Goal: Task Accomplishment & Management: Manage account settings

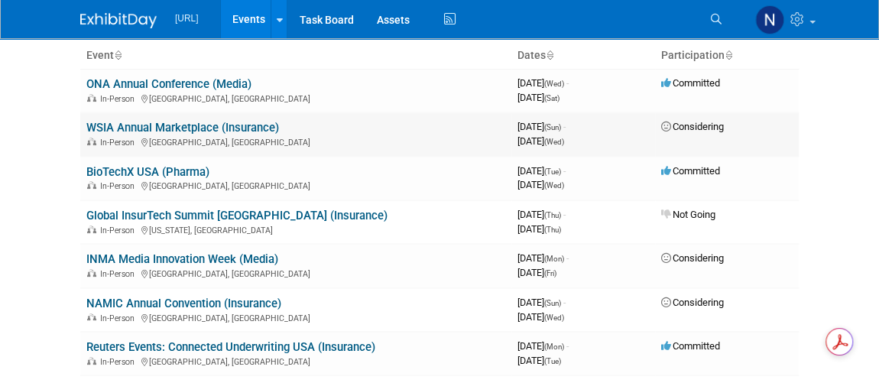
scroll to position [69, 0]
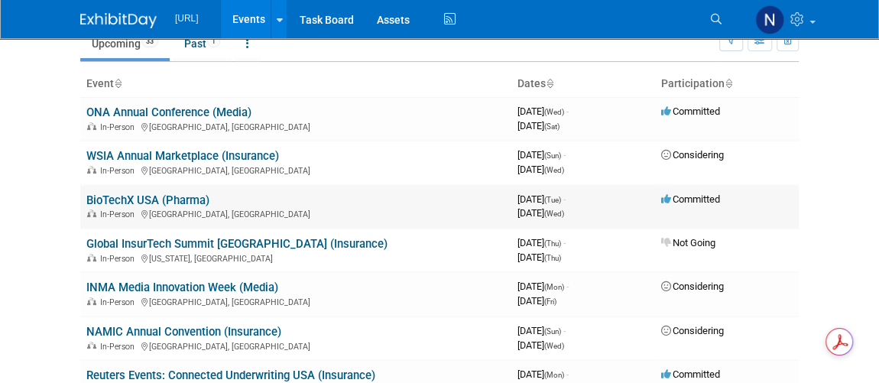
click at [147, 193] on link "BioTechX USA (Pharma)" at bounding box center [147, 200] width 123 height 14
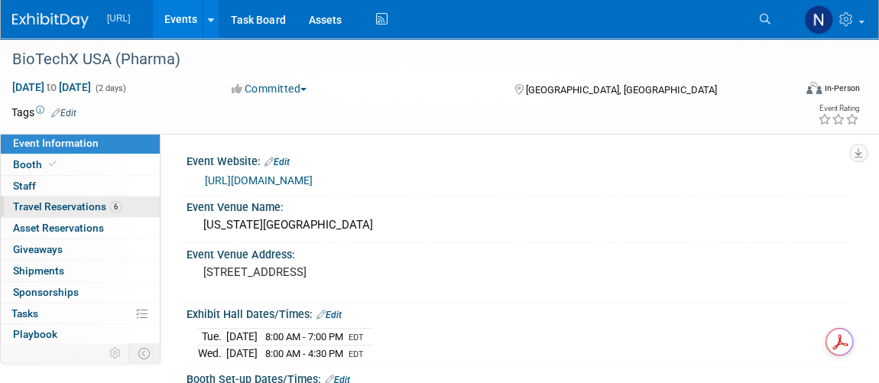
click at [52, 206] on span "Travel Reservations 6" at bounding box center [67, 206] width 109 height 12
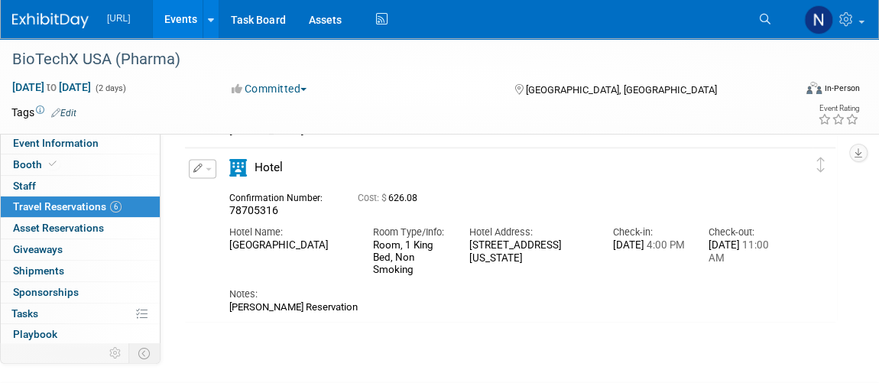
scroll to position [903, 0]
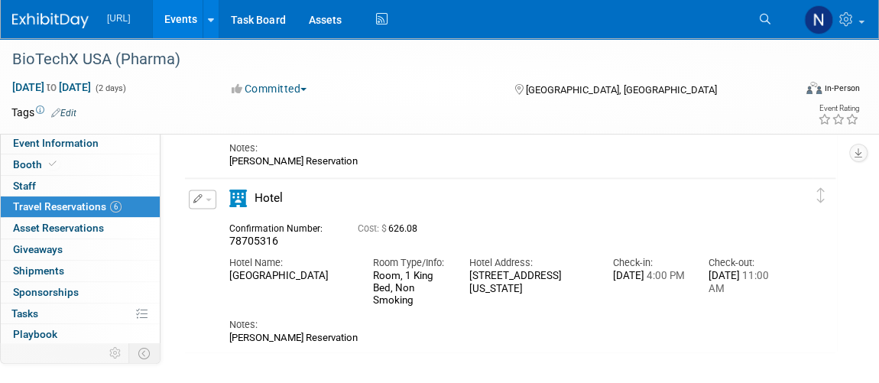
click at [195, 203] on button "button" at bounding box center [203, 199] width 28 height 19
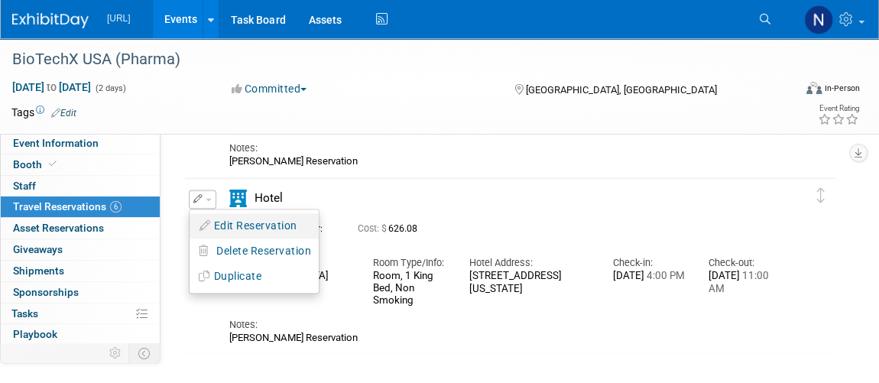
click at [222, 218] on button "Edit Reservation" at bounding box center [254, 226] width 129 height 22
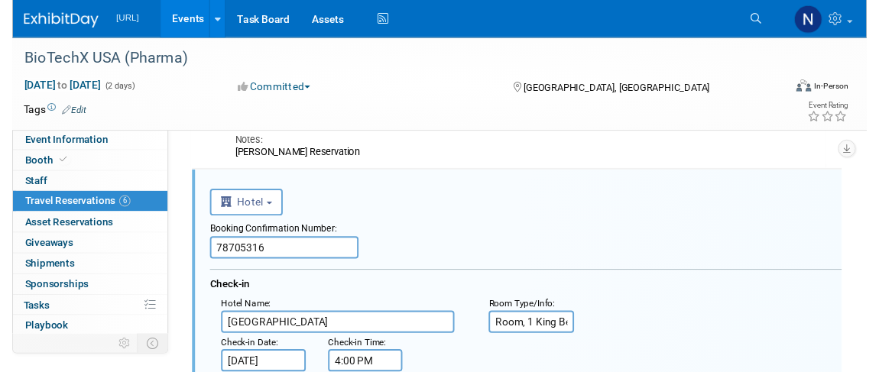
scroll to position [0, 0]
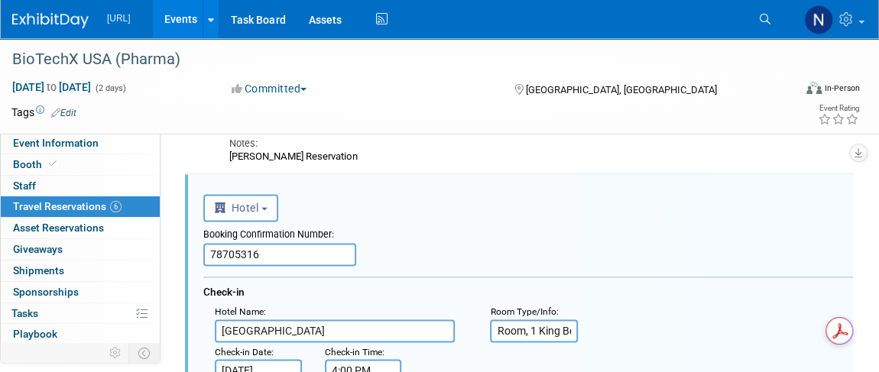
click at [257, 256] on input "78705316" at bounding box center [279, 254] width 153 height 23
type input "86942219"
click at [509, 199] on div "<i class="fas fa-plane" style="padding: 6px 4px 6px 1px;"></i> Flight <i class=…" at bounding box center [528, 205] width 650 height 31
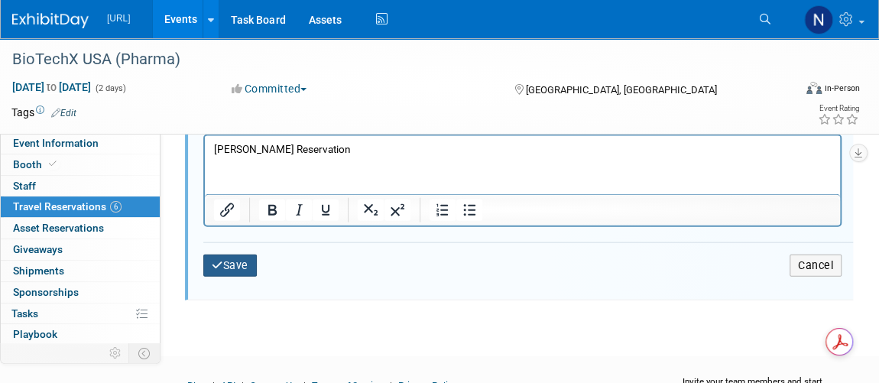
click at [233, 257] on button "Save" at bounding box center [230, 266] width 54 height 22
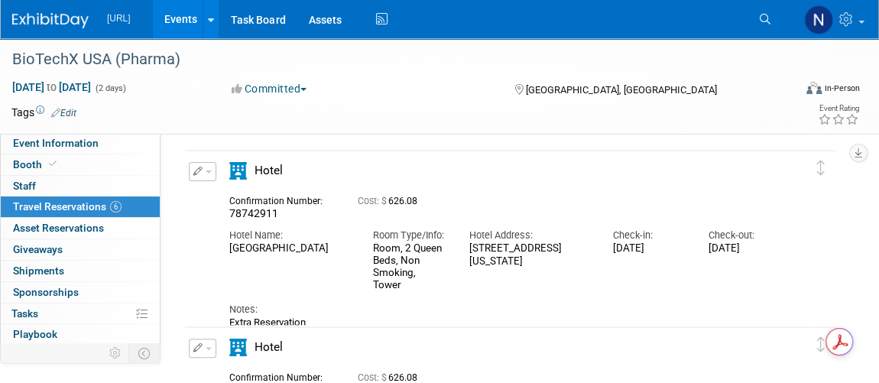
scroll to position [69, 0]
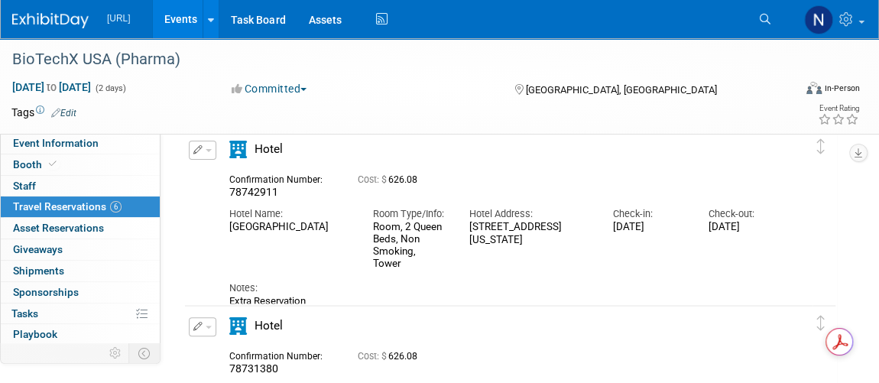
click at [212, 144] on button "button" at bounding box center [203, 150] width 28 height 19
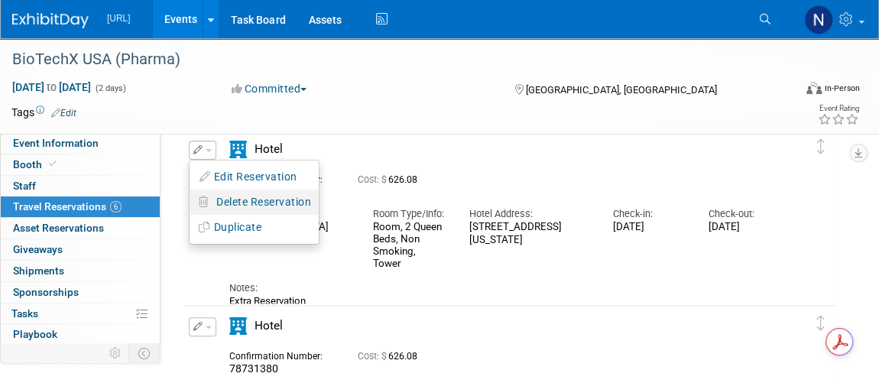
click at [260, 204] on span "Delete Reservation" at bounding box center [263, 202] width 95 height 12
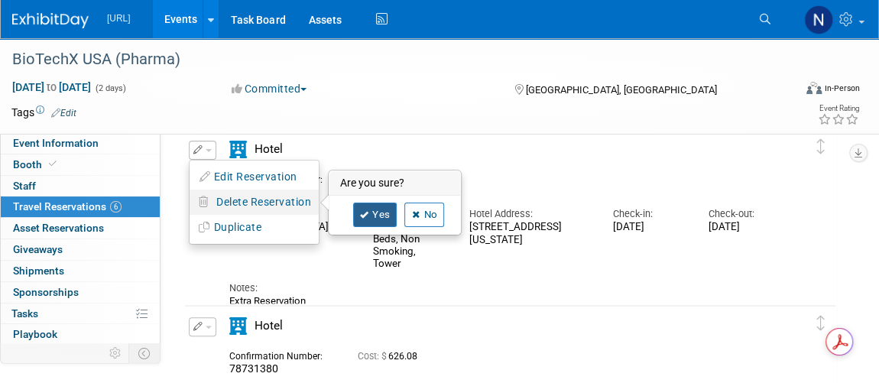
click at [387, 210] on link "Yes" at bounding box center [375, 215] width 44 height 24
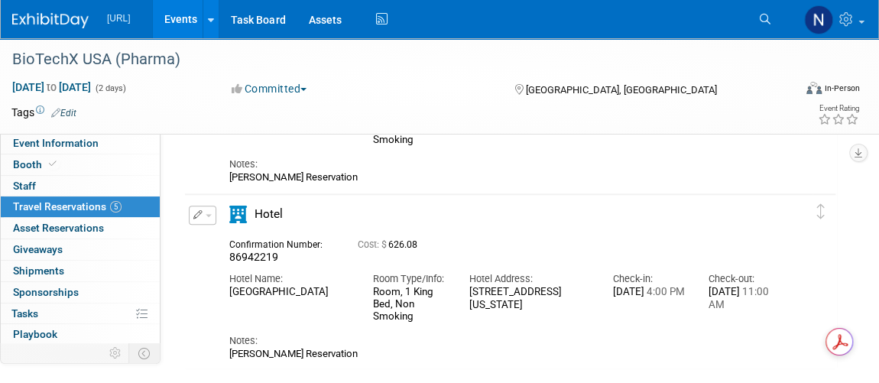
scroll to position [679, 0]
